Goal: Task Accomplishment & Management: Use online tool/utility

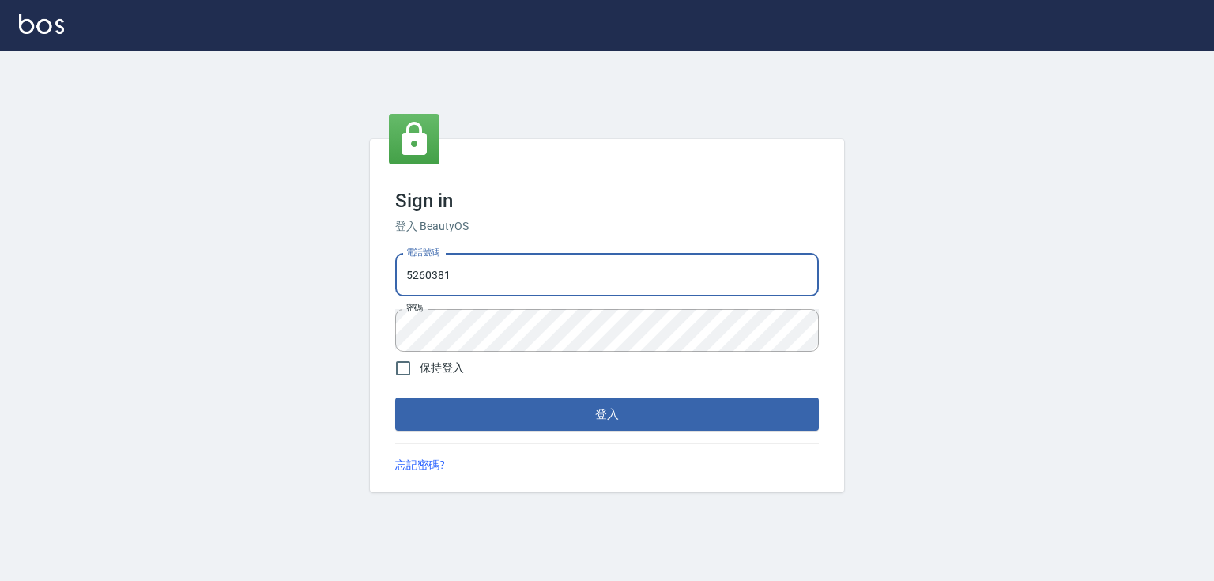
drag, startPoint x: 586, startPoint y: 283, endPoint x: 364, endPoint y: 284, distance: 222.0
click at [350, 299] on div "Sign in 登入 BeautyOS 電話號碼 [PHONE_NUMBER] 電話號碼 密碼 密碼 保持登入 登入 忘記密碼?" at bounding box center [607, 316] width 1214 height 530
type input "0989970105"
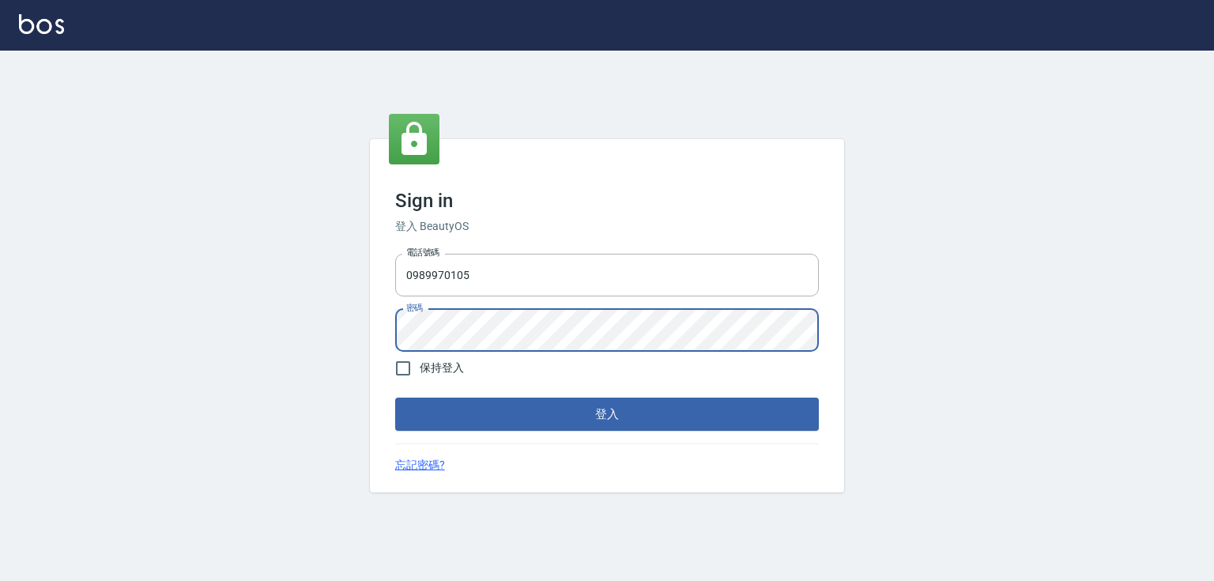
click at [395, 397] on button "登入" at bounding box center [606, 413] width 423 height 33
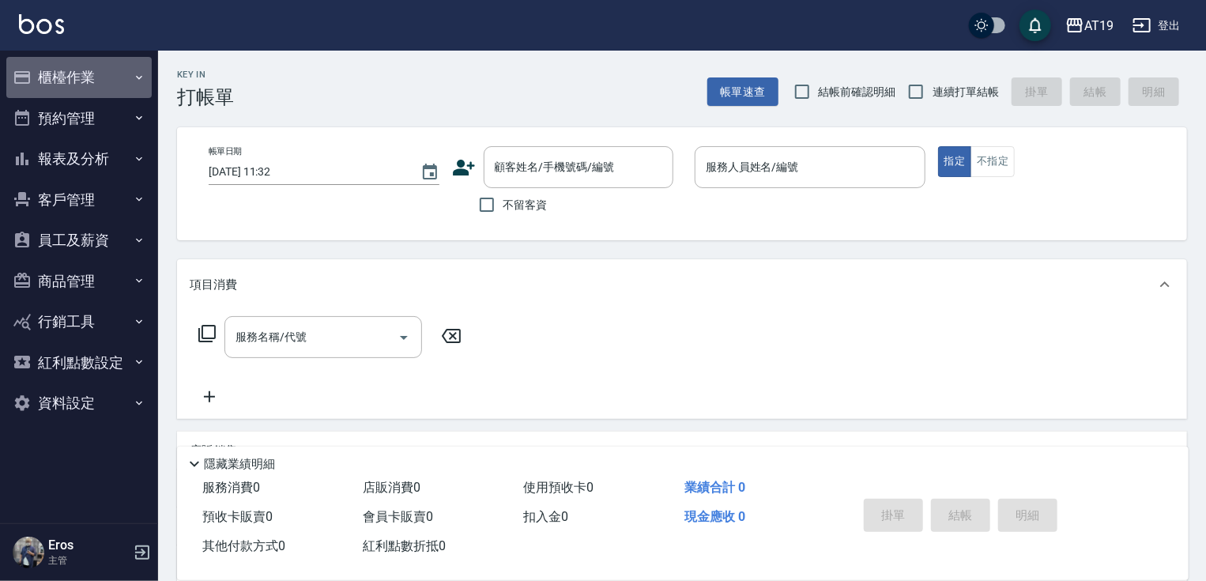
click at [88, 85] on button "櫃檯作業" at bounding box center [78, 77] width 145 height 41
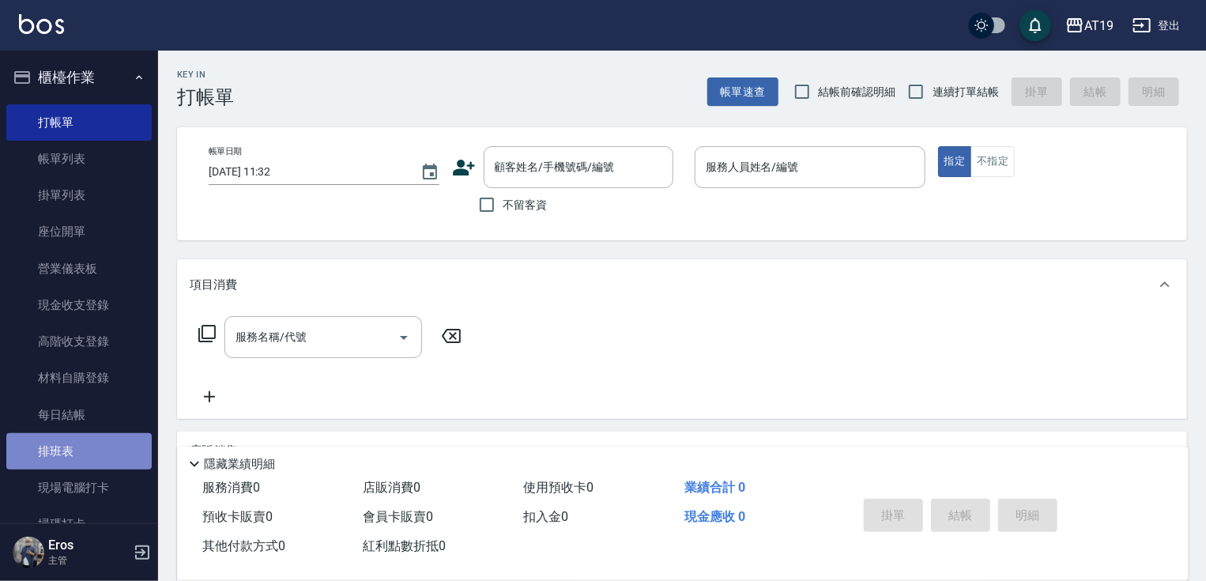
click at [82, 442] on link "排班表" at bounding box center [78, 451] width 145 height 36
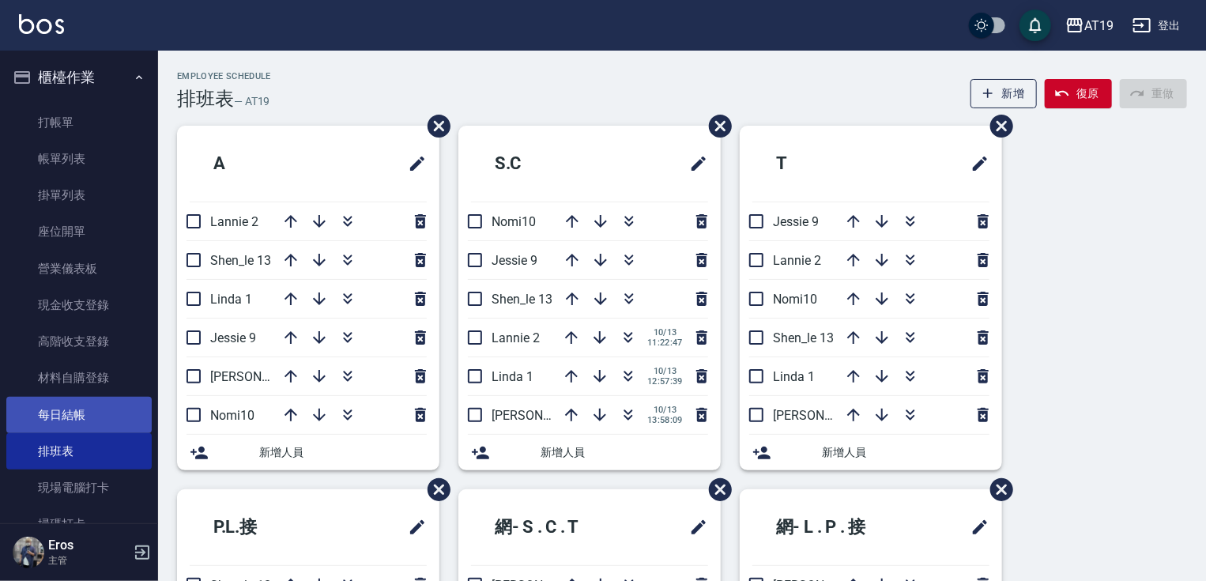
click at [86, 412] on link "每日結帳" at bounding box center [78, 415] width 145 height 36
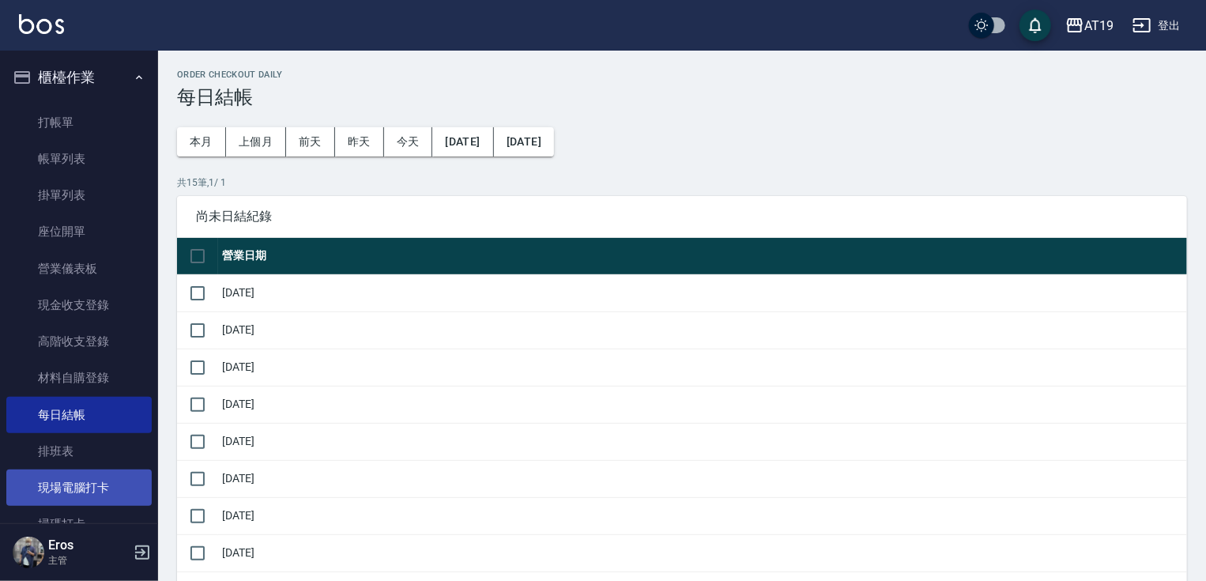
click at [81, 482] on link "現場電腦打卡" at bounding box center [78, 487] width 145 height 36
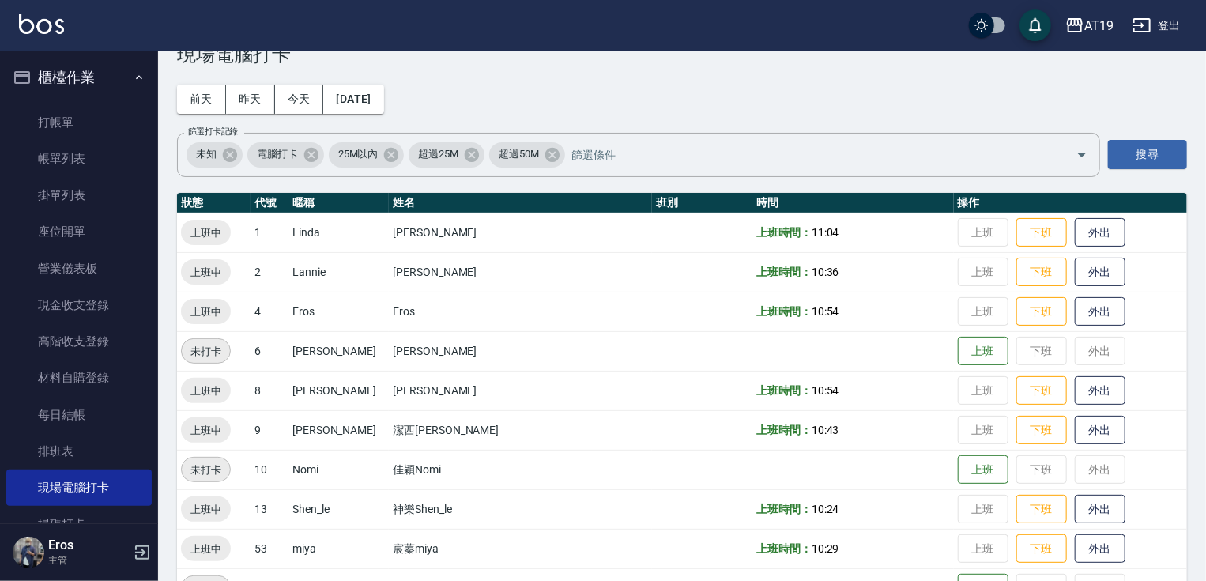
scroll to position [63, 0]
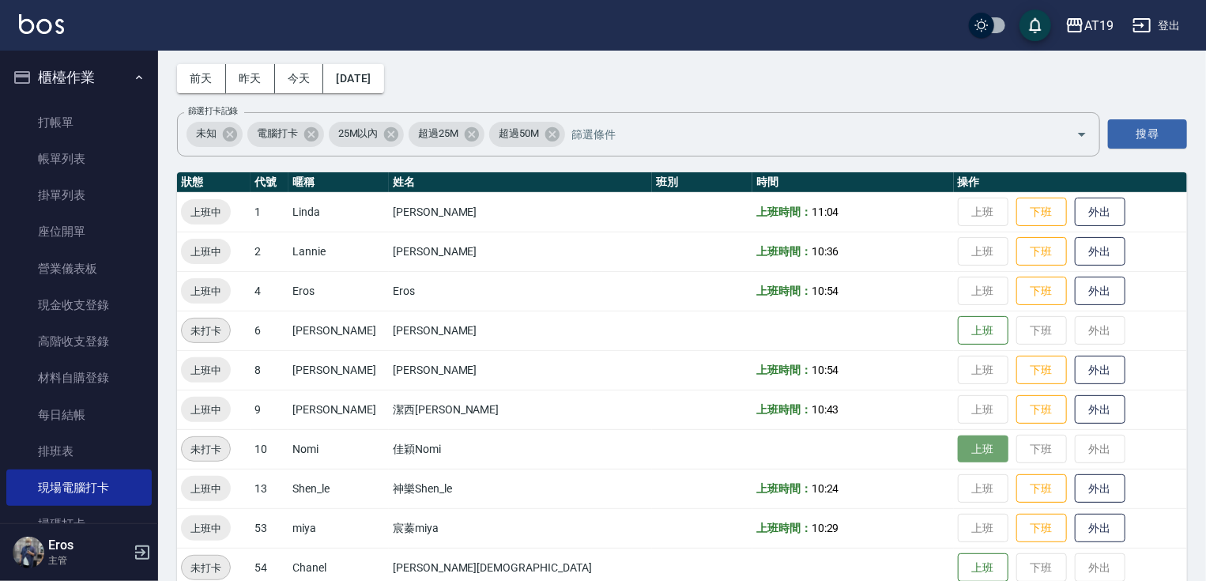
click at [958, 442] on button "上班" at bounding box center [983, 449] width 51 height 28
